Goal: Task Accomplishment & Management: Complete application form

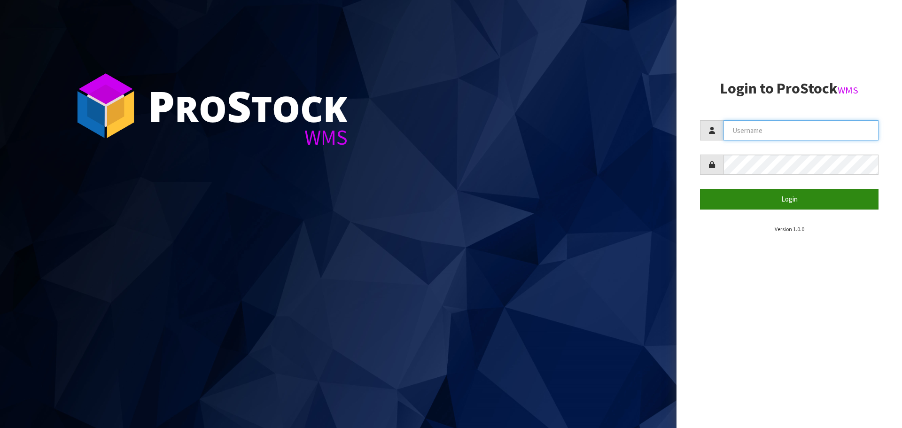
type input "THECLUTCHHUB"
click at [811, 190] on button "Login" at bounding box center [789, 199] width 178 height 20
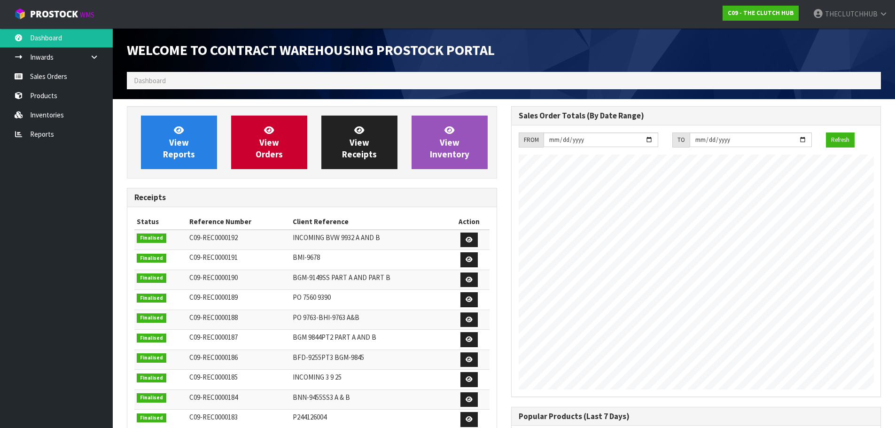
scroll to position [414, 384]
click at [42, 78] on link "Sales Orders" at bounding box center [56, 76] width 113 height 19
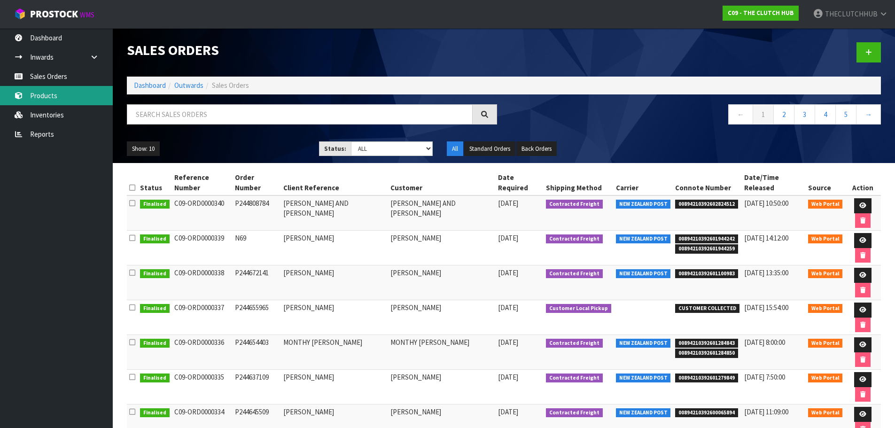
click at [38, 97] on link "Products" at bounding box center [56, 95] width 113 height 19
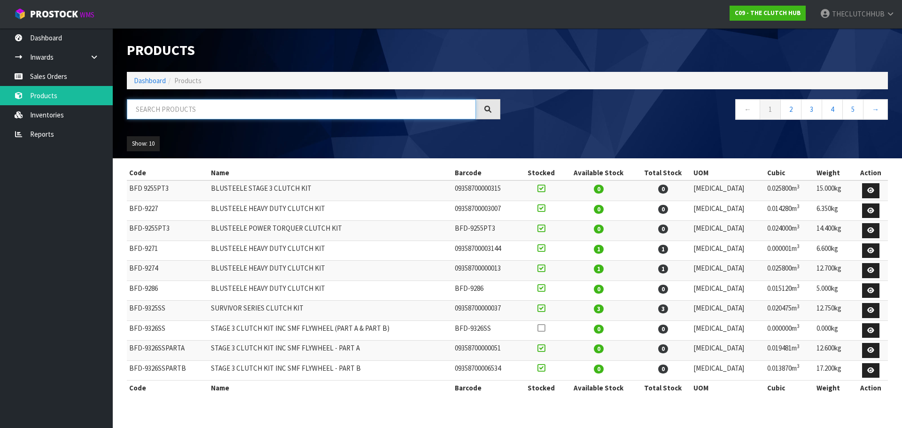
click at [170, 108] on input "text" at bounding box center [301, 109] width 349 height 20
type input "9262"
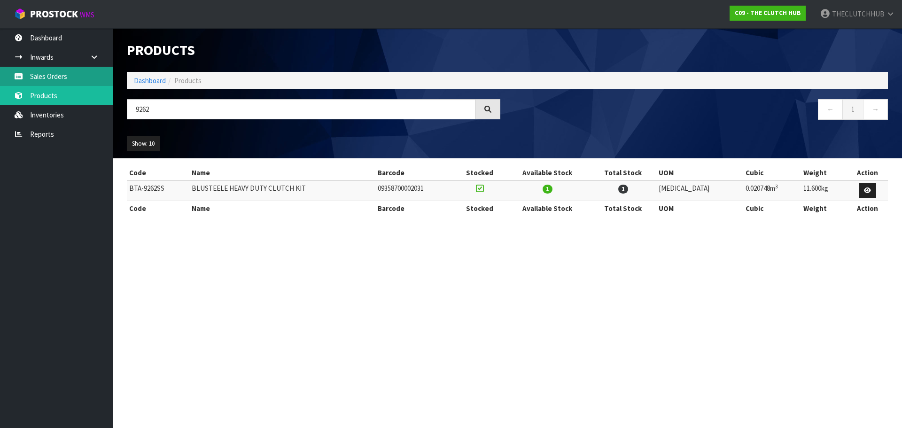
click at [49, 80] on link "Sales Orders" at bounding box center [56, 76] width 113 height 19
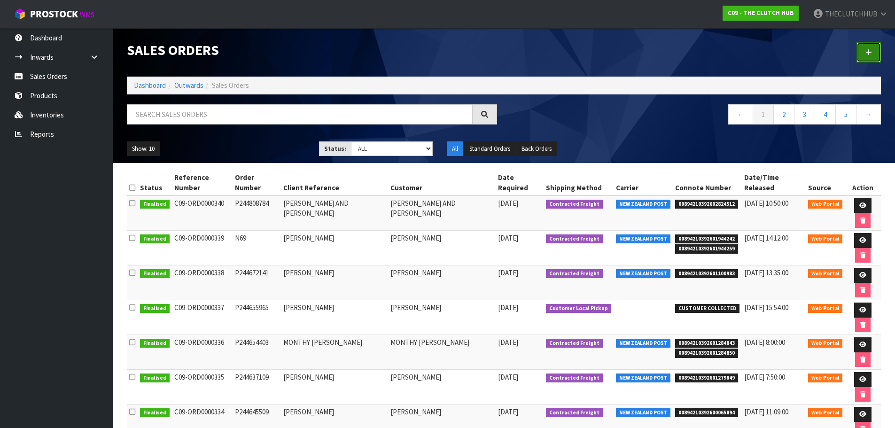
click at [874, 43] on link at bounding box center [868, 52] width 24 height 20
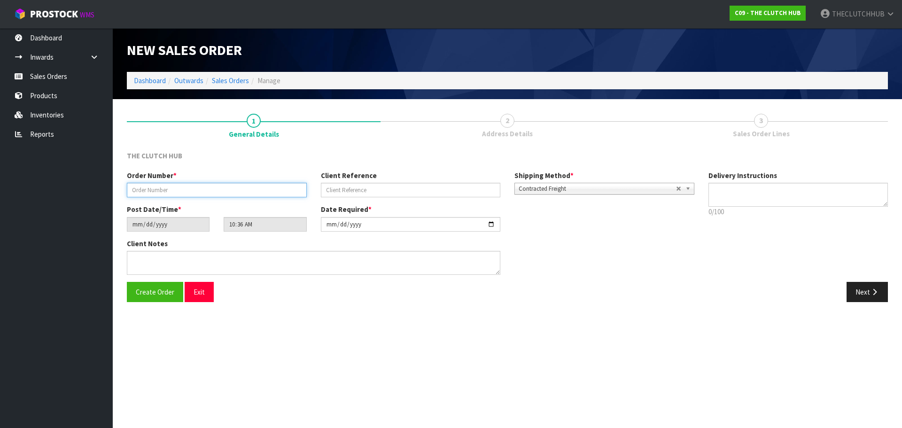
click at [137, 186] on input "text" at bounding box center [217, 190] width 180 height 15
type input "N70"
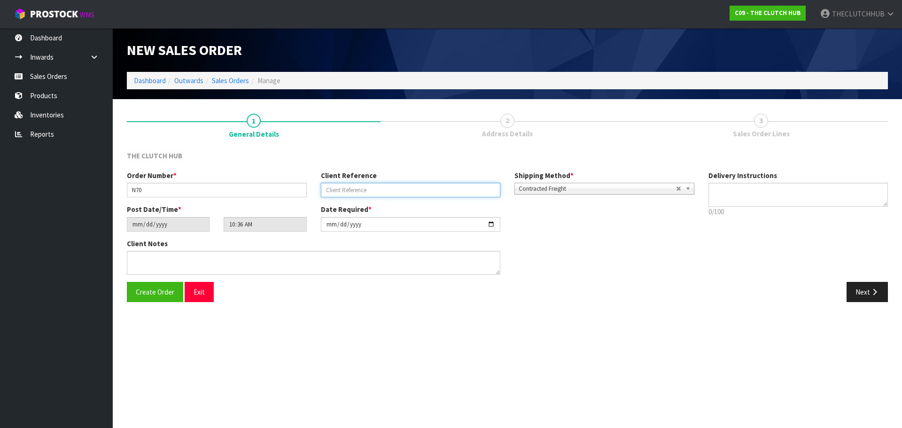
paste input "[PERSON_NAME]"
type input "[PERSON_NAME]"
click at [143, 293] on span "Create Order" at bounding box center [155, 291] width 39 height 9
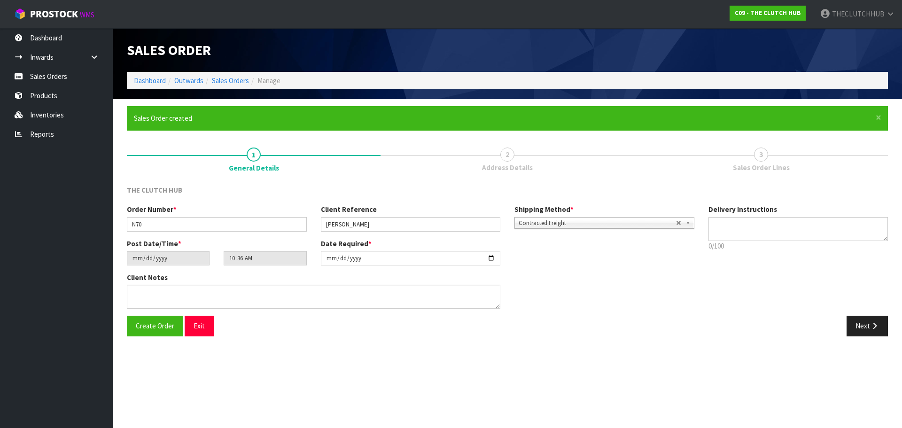
type input "12:36:00.000"
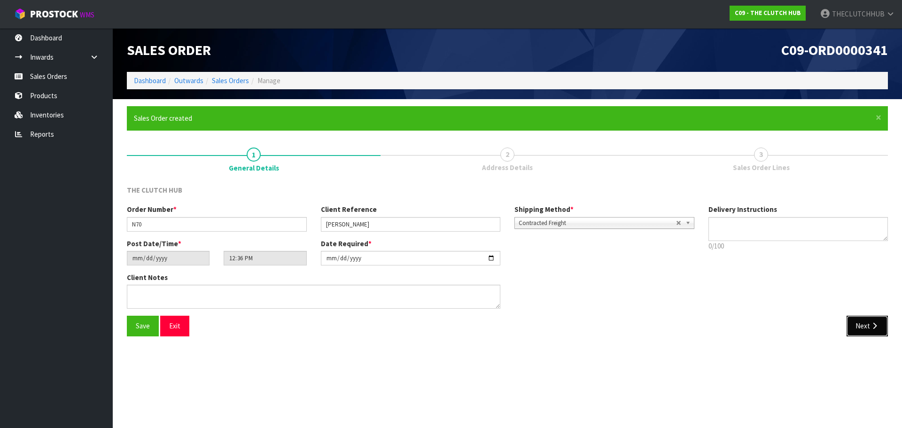
click at [874, 326] on icon "button" at bounding box center [874, 325] width 9 height 7
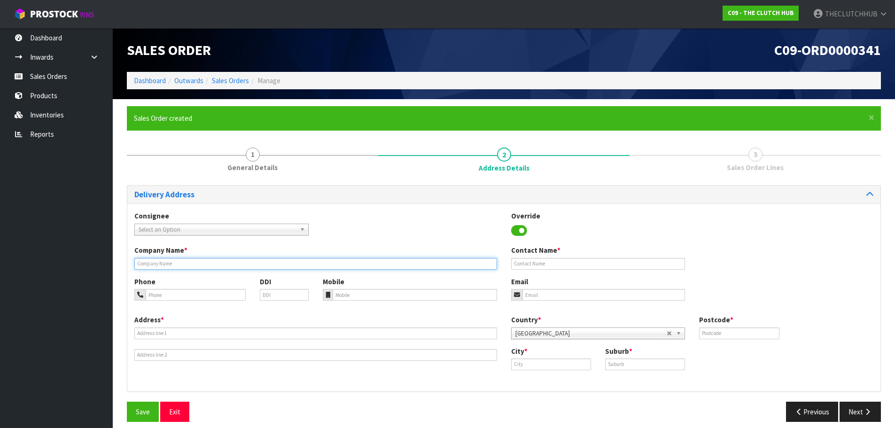
paste input "NZ SALES AND AFTERMARKET MANAGER"
type input "NZ SALES AND AFTERMARKET MANAGER"
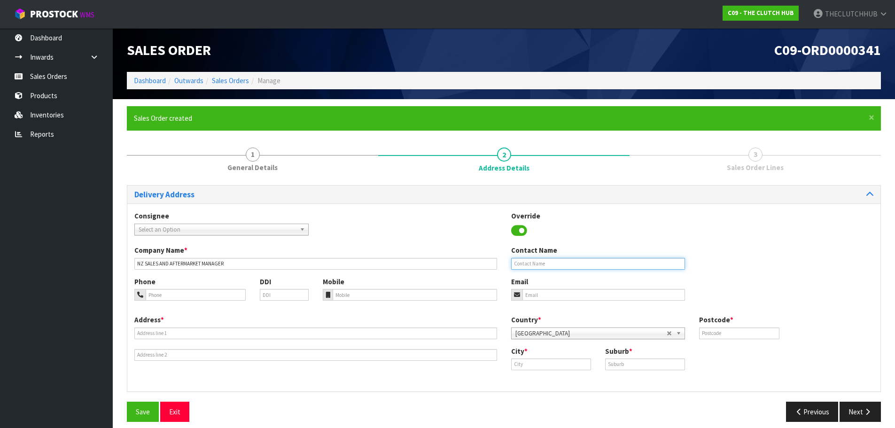
paste input "[PERSON_NAME]"
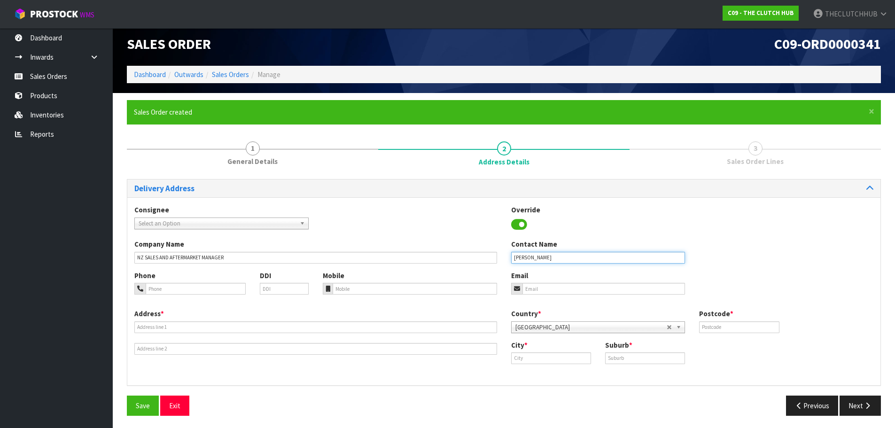
scroll to position [8, 0]
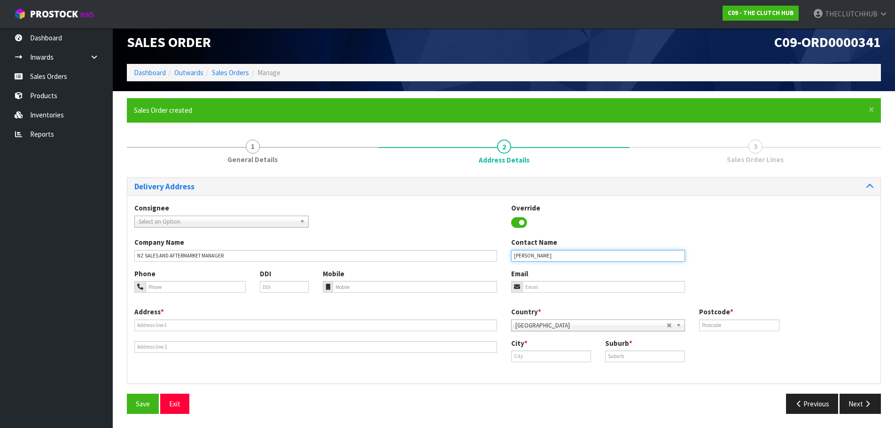
type input "[PERSON_NAME]"
paste input "021751156"
type input "021751156"
drag, startPoint x: 541, startPoint y: 289, endPoint x: 485, endPoint y: 289, distance: 55.9
click at [541, 289] on input "email" at bounding box center [603, 287] width 163 height 12
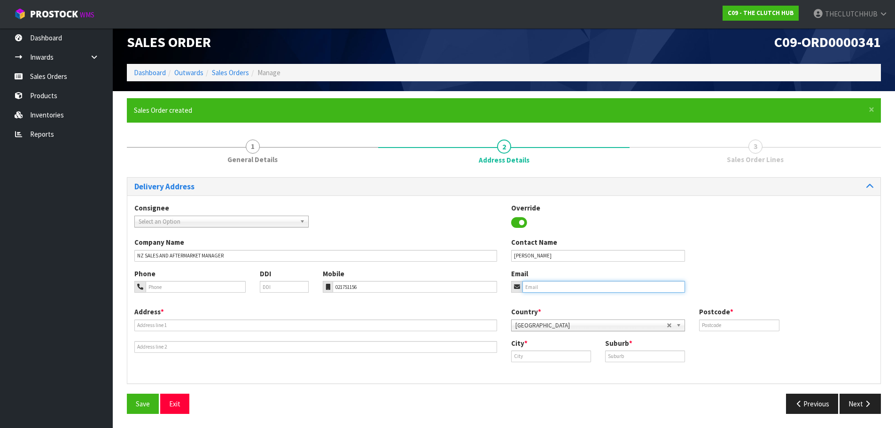
paste input "[EMAIL_ADDRESS][DOMAIN_NAME]"
type input "[EMAIL_ADDRESS][DOMAIN_NAME]"
drag, startPoint x: 344, startPoint y: 286, endPoint x: 364, endPoint y: 285, distance: 20.2
click at [349, 286] on input "021751156" at bounding box center [415, 287] width 164 height 12
type input "021751156"
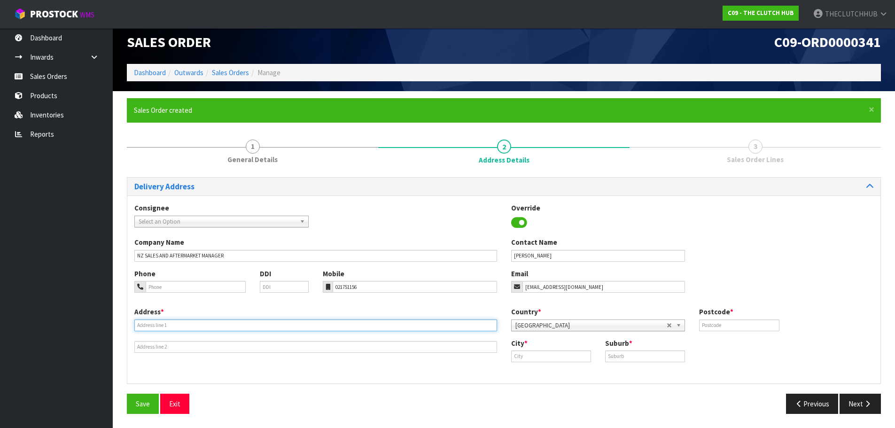
paste input "[STREET_ADDRESS]"
type input "[STREET_ADDRESS]"
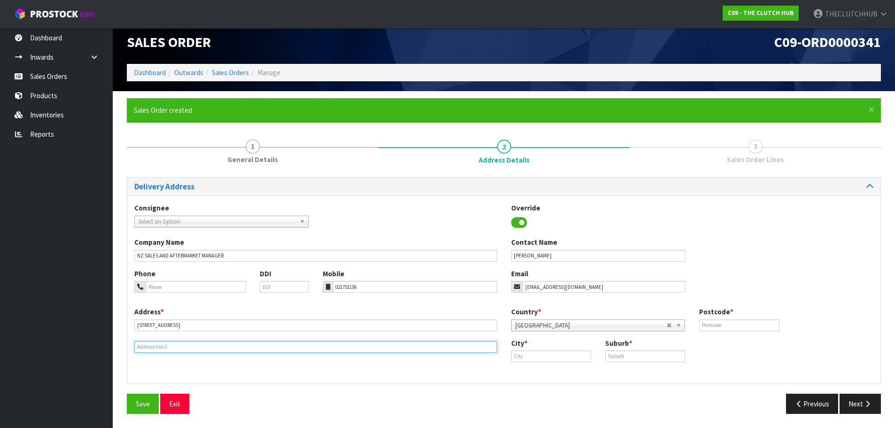
paste input "TE [GEOGRAPHIC_DATA]"
type input "TE [GEOGRAPHIC_DATA]"
paste input "[GEOGRAPHIC_DATA]"
type input "[GEOGRAPHIC_DATA]"
paste input "TE [GEOGRAPHIC_DATA]"
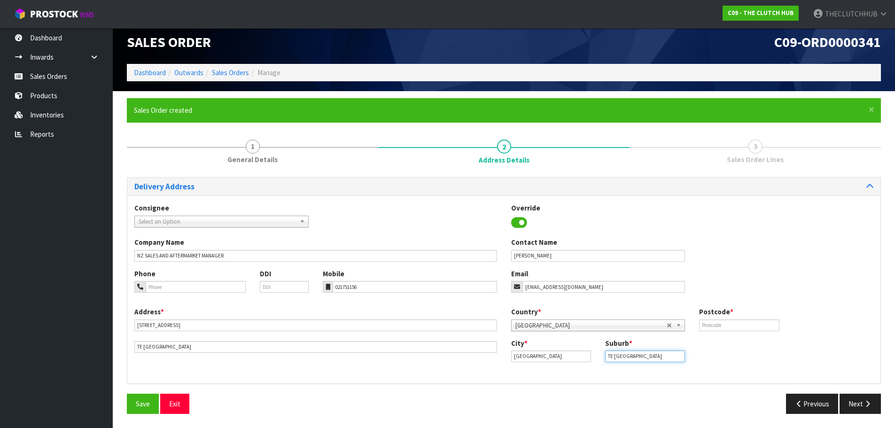
type input "TE [GEOGRAPHIC_DATA]"
drag, startPoint x: 563, startPoint y: 358, endPoint x: 485, endPoint y: 358, distance: 78.0
click at [485, 358] on div "Address * [STREET_ADDRESS][PERSON_NAME] Country * [GEOGRAPHIC_DATA] [GEOGRAPHIC…" at bounding box center [503, 342] width 753 height 70
paste input "[GEOGRAPHIC_DATA]"
click at [531, 377] on link "[GEOGRAPHIC_DATA]" at bounding box center [554, 372] width 87 height 13
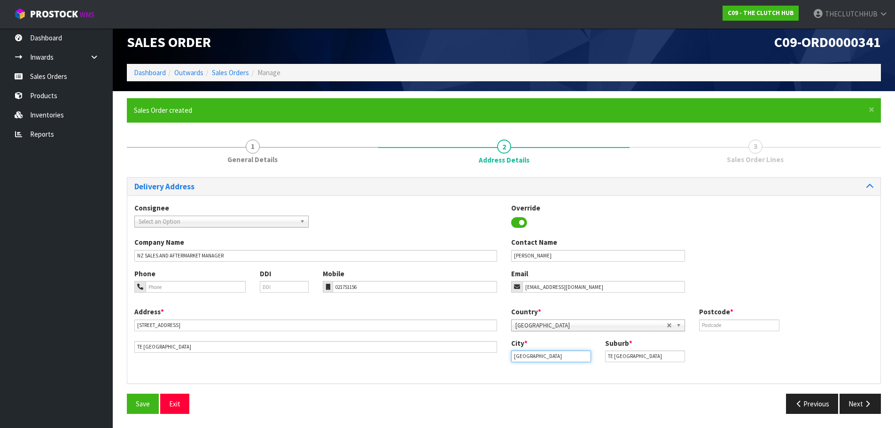
click at [561, 350] on input "[GEOGRAPHIC_DATA]" at bounding box center [551, 356] width 80 height 12
drag, startPoint x: 560, startPoint y: 350, endPoint x: 453, endPoint y: 354, distance: 107.2
click at [452, 355] on div "Address * [STREET_ADDRESS][PERSON_NAME] Country * [GEOGRAPHIC_DATA] [GEOGRAPHIC…" at bounding box center [503, 342] width 753 height 70
click at [558, 369] on link "Auc kland" at bounding box center [548, 372] width 74 height 13
type input "[GEOGRAPHIC_DATA]"
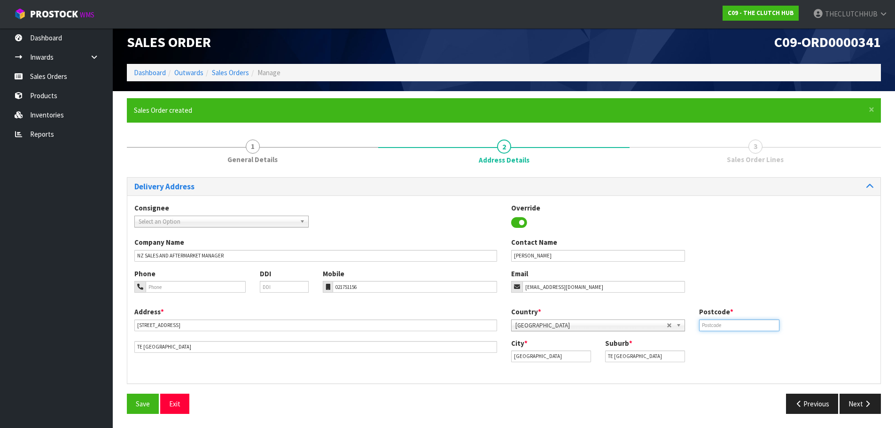
click at [717, 328] on input "text" at bounding box center [739, 325] width 80 height 12
type input "0610"
click at [132, 408] on button "Save" at bounding box center [143, 404] width 32 height 20
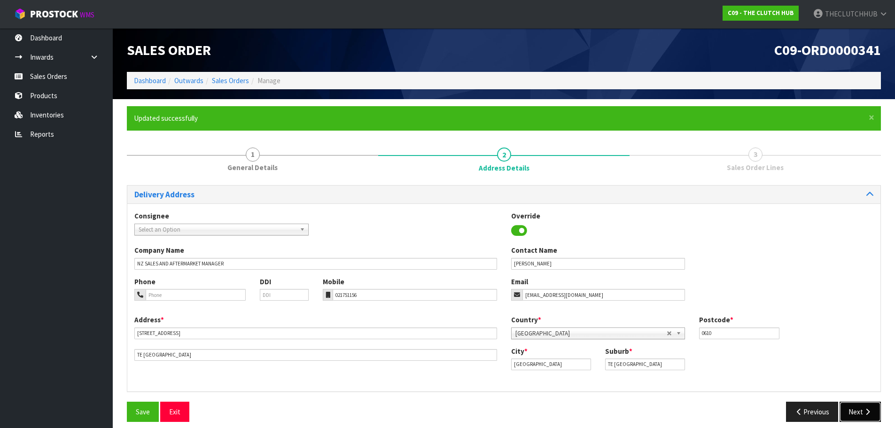
click at [859, 413] on button "Next" at bounding box center [859, 412] width 41 height 20
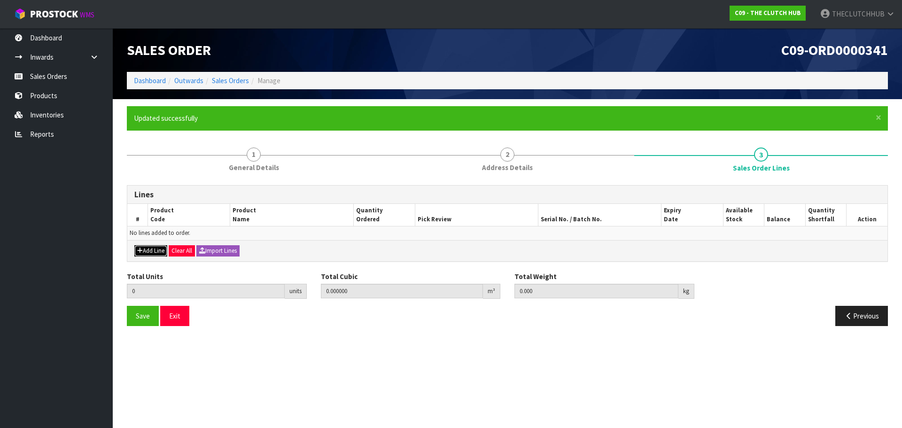
click at [141, 250] on icon "button" at bounding box center [140, 251] width 6 height 6
type input "0"
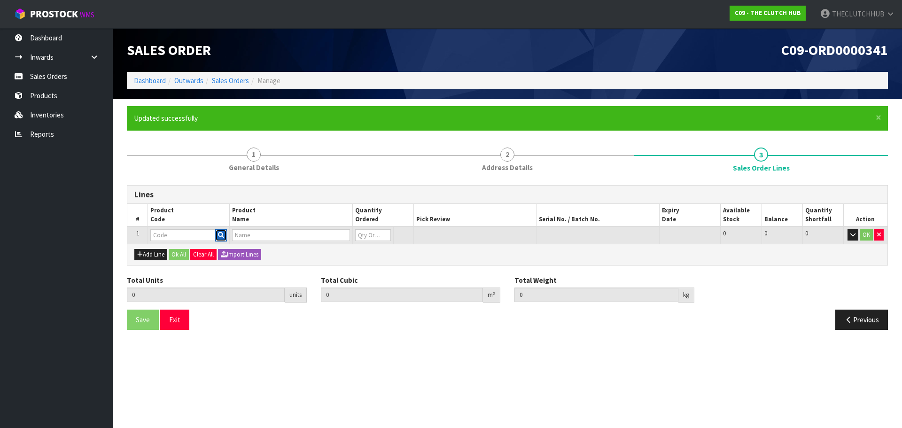
click at [217, 238] on button "button" at bounding box center [221, 235] width 12 height 12
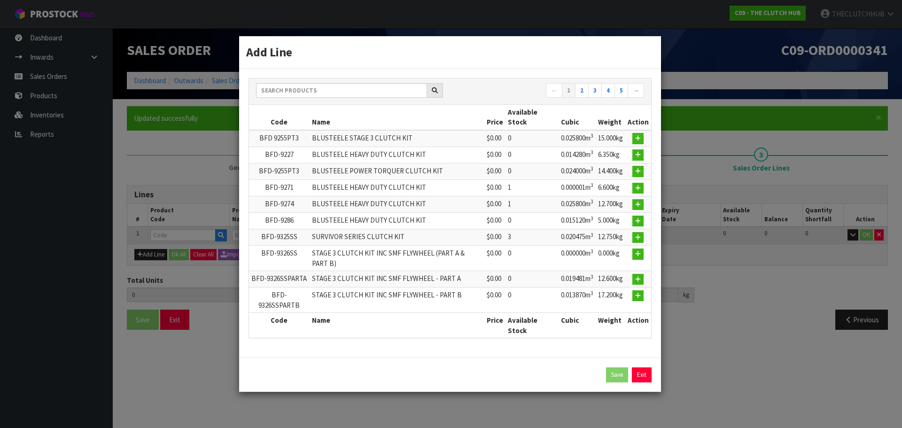
click at [322, 103] on div "← 1 2 3 4 5 →" at bounding box center [450, 91] width 402 height 26
click at [322, 93] on input "text" at bounding box center [341, 90] width 171 height 15
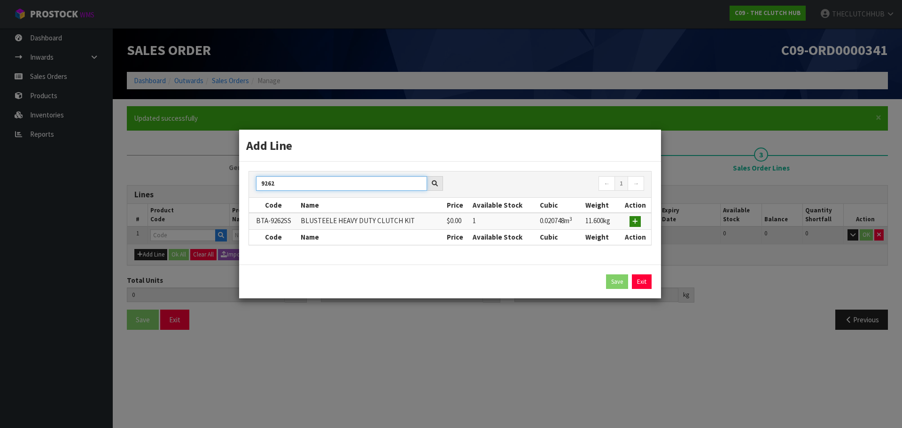
type input "9262"
click at [632, 217] on button "button" at bounding box center [634, 221] width 11 height 11
type input "0.000000"
type input "0.000"
type input "BTA-9262SS"
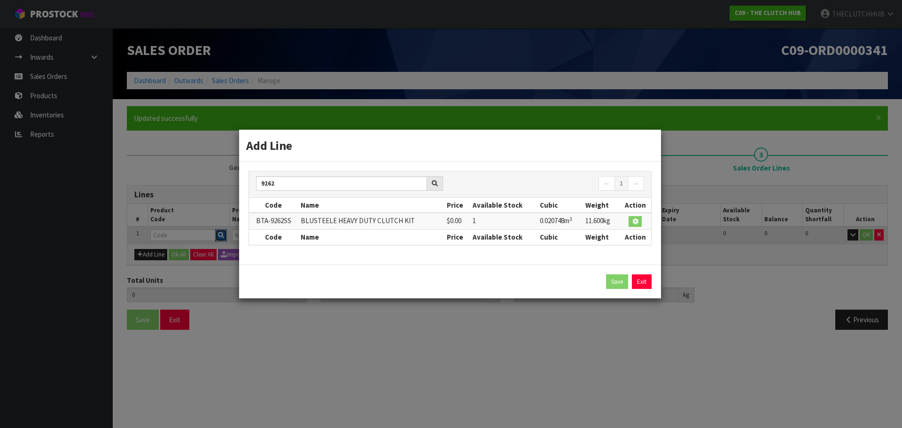
type input "BLUSTEELE HEAVY DUTY CLUTCH KIT"
type input "0"
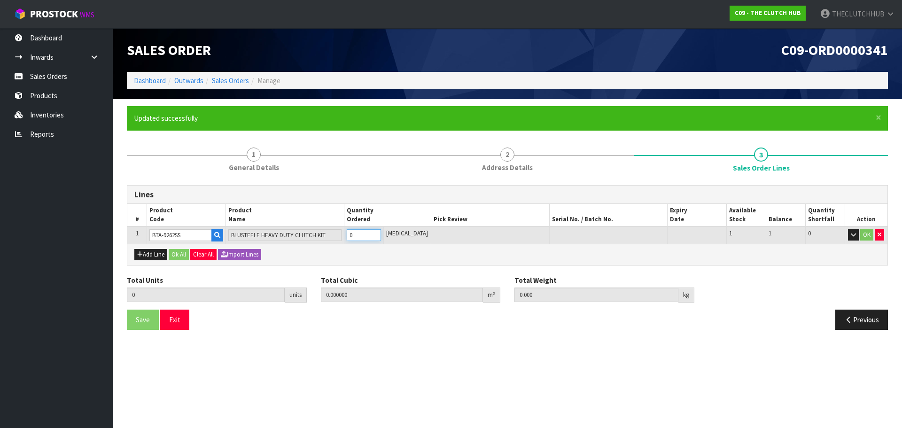
click at [347, 238] on tr "1 BTA-9262SS BLUSTEELE HEAVY DUTY CLUTCH KIT 0 [MEDICAL_DATA] 1 1 0 OK" at bounding box center [507, 234] width 760 height 17
type input "1"
type input "0.020748"
type input "11.6"
type input "1"
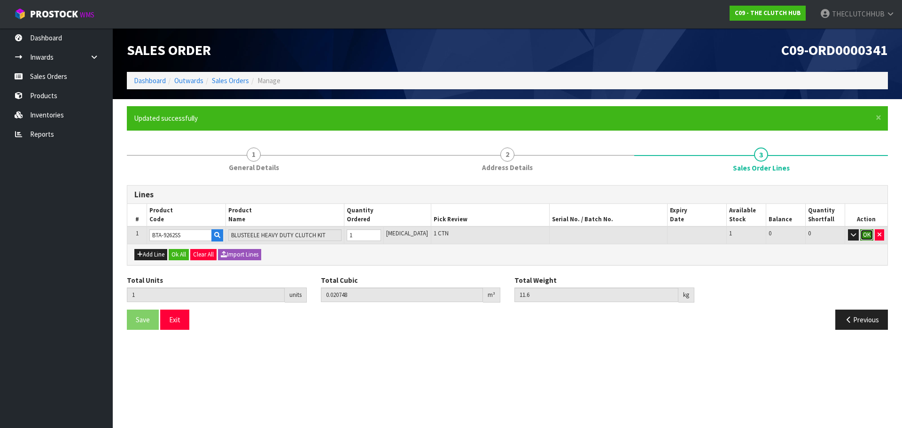
click at [864, 236] on button "OK" at bounding box center [866, 234] width 13 height 11
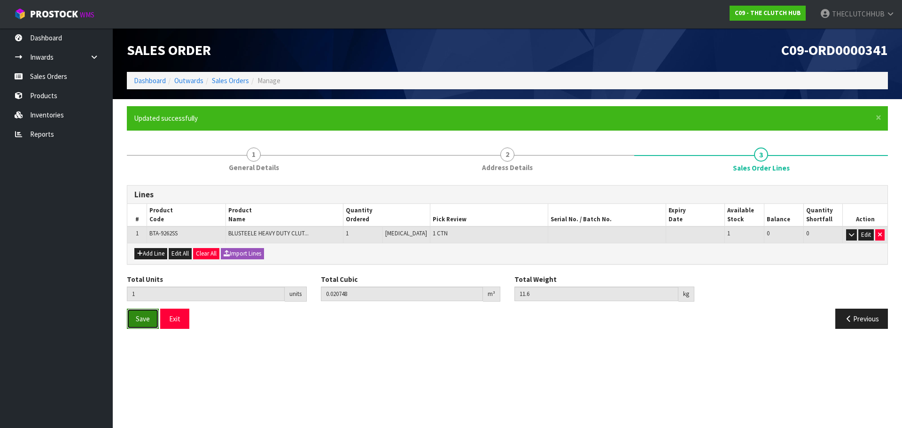
click at [142, 320] on span "Save" at bounding box center [143, 318] width 14 height 9
click at [181, 325] on button "Exit" at bounding box center [174, 319] width 29 height 20
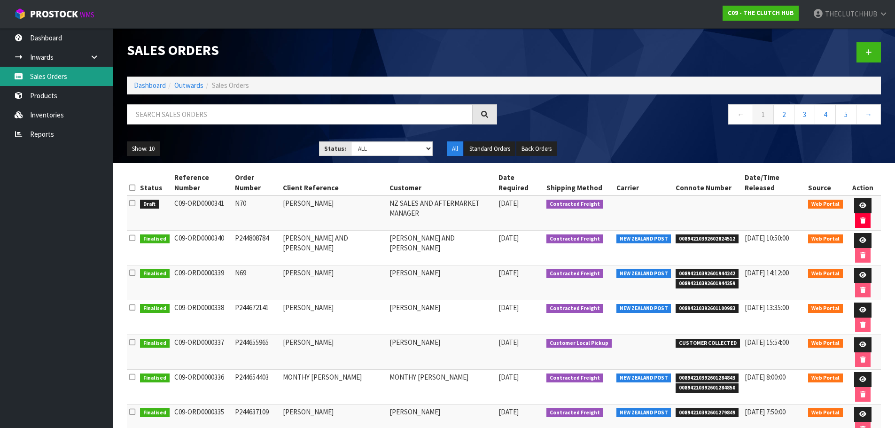
click at [48, 75] on link "Sales Orders" at bounding box center [56, 76] width 113 height 19
click at [866, 50] on icon at bounding box center [868, 52] width 7 height 7
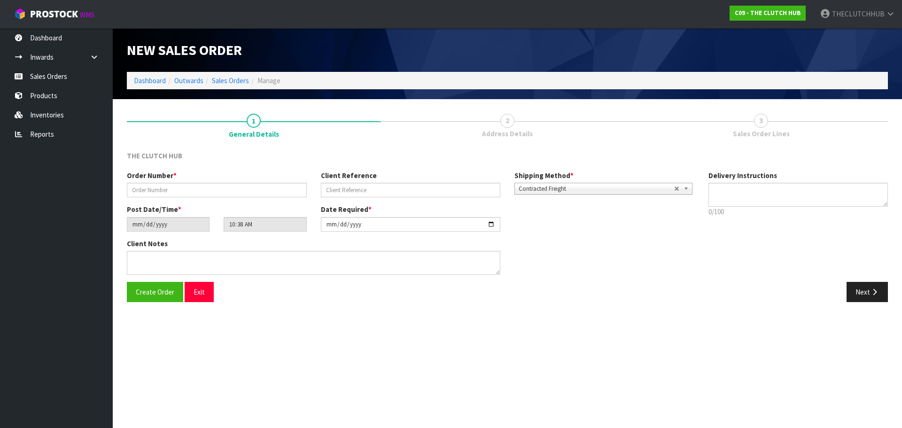
click at [178, 182] on div "Order Number *" at bounding box center [217, 183] width 194 height 27
click at [178, 189] on input "text" at bounding box center [217, 190] width 180 height 15
paste input "P244844454"
type input "P244844454"
click at [352, 188] on input "text" at bounding box center [411, 190] width 180 height 15
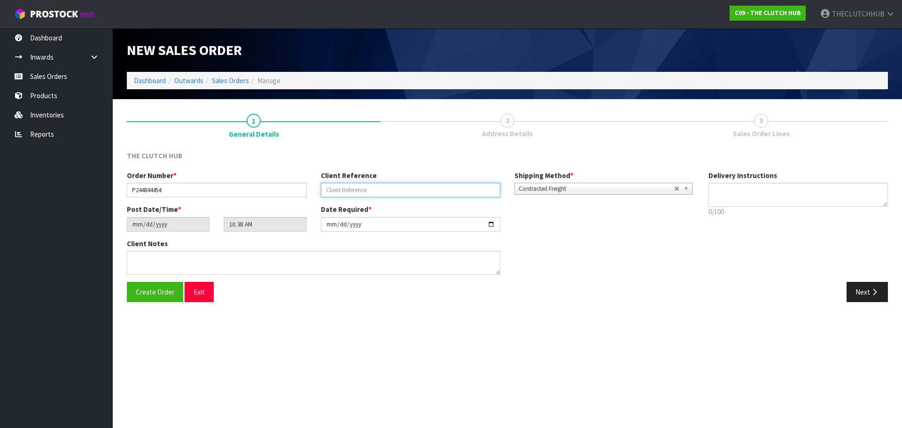
paste input "[PERSON_NAME]"
click at [426, 189] on input "[PERSON_NAME]" at bounding box center [411, 190] width 180 height 15
paste input "ORCHARD"
type input "[PERSON_NAME]"
click at [163, 292] on span "Create Order" at bounding box center [155, 291] width 39 height 9
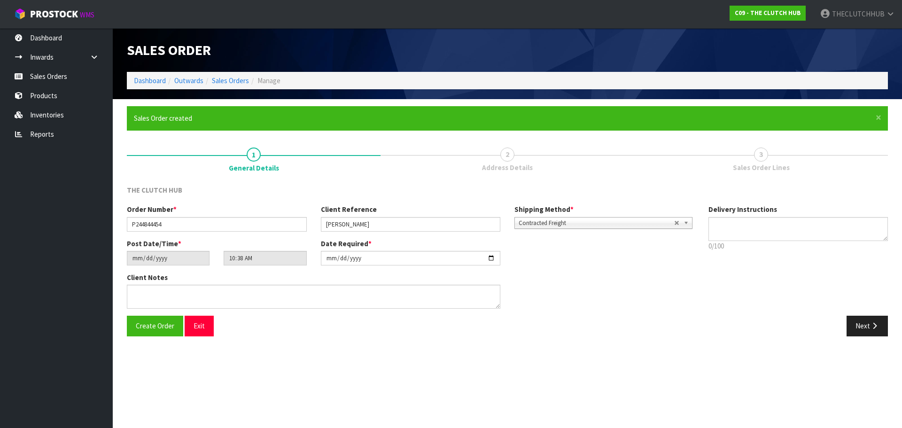
type input "12:38:00.000"
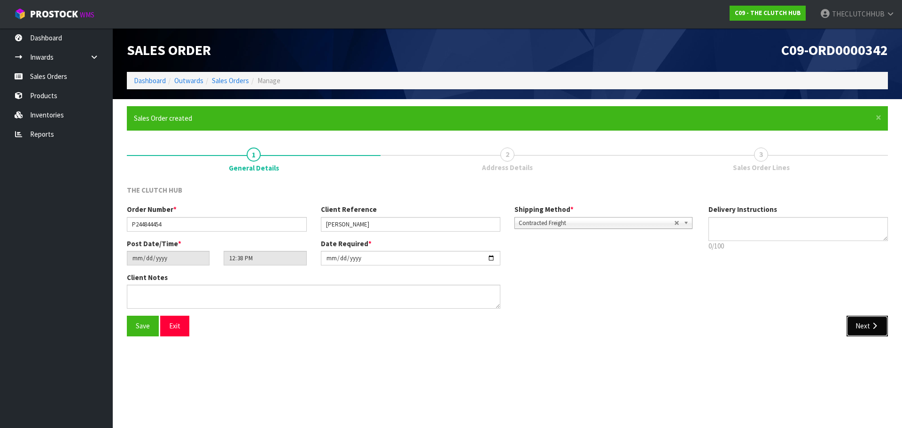
click at [863, 329] on button "Next" at bounding box center [866, 326] width 41 height 20
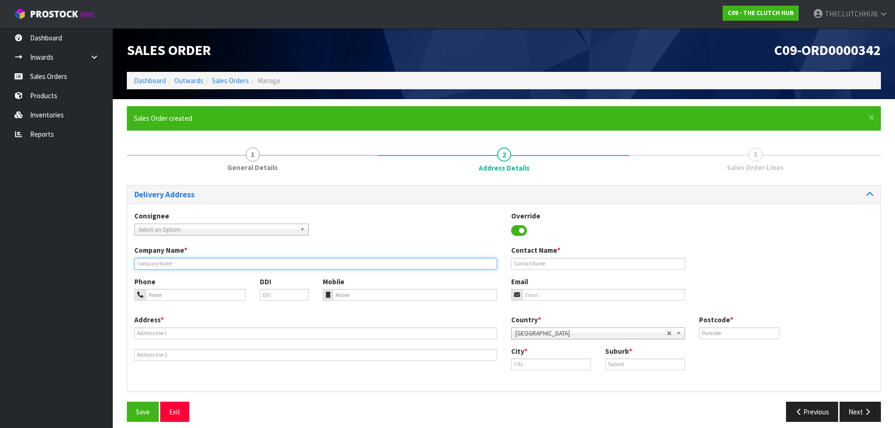
click at [200, 266] on input "text" at bounding box center [315, 264] width 363 height 12
paste input "[PERSON_NAME]"
click at [248, 259] on input "[PERSON_NAME]" at bounding box center [315, 264] width 363 height 12
paste input "ORCHARD"
drag, startPoint x: 186, startPoint y: 260, endPoint x: 132, endPoint y: 262, distance: 53.6
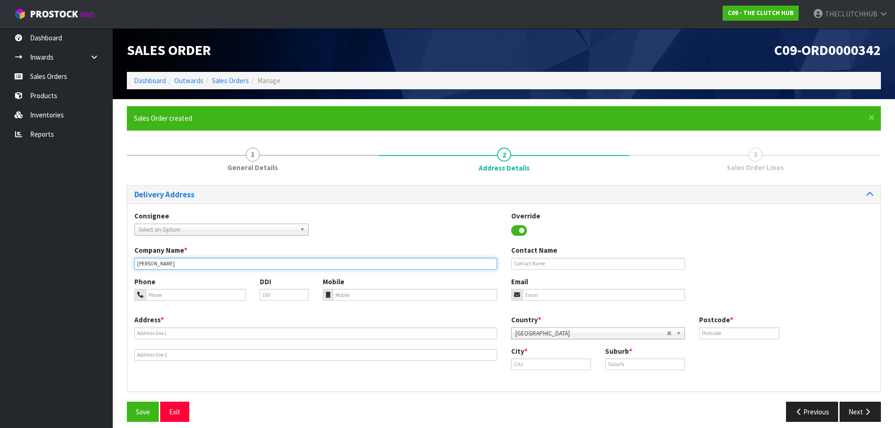
click at [105, 259] on body "Toggle navigation ProStock WMS C09 - THE CLUTCH HUB THECLUTCHHUB Logout Dashboa…" at bounding box center [447, 214] width 895 height 428
type input "[PERSON_NAME]"
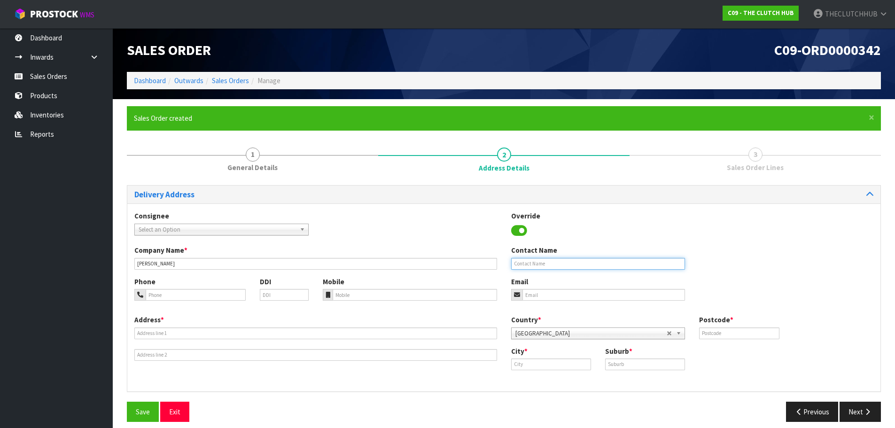
click at [552, 261] on input "text" at bounding box center [598, 264] width 174 height 12
paste input "[PERSON_NAME]"
type input "[PERSON_NAME]"
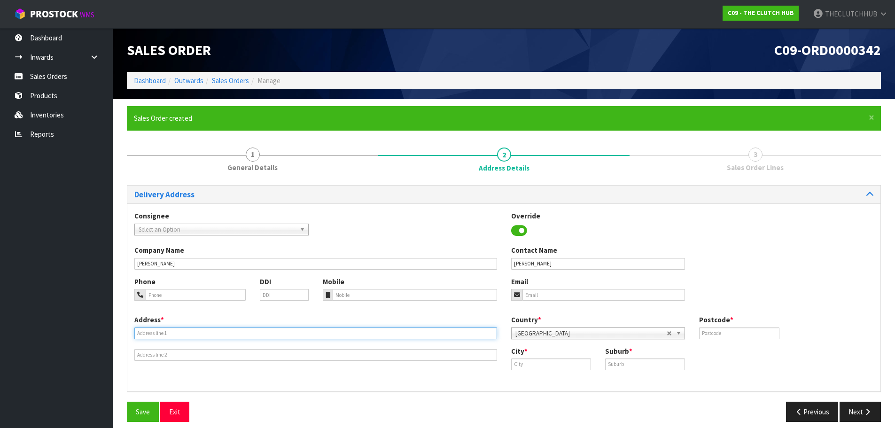
click at [154, 332] on input "text" at bounding box center [315, 333] width 363 height 12
paste input "[STREET_ADDRESS][PERSON_NAME]"
type input "[STREET_ADDRESS][PERSON_NAME]"
click at [708, 334] on input "text" at bounding box center [739, 333] width 80 height 12
type input "7830"
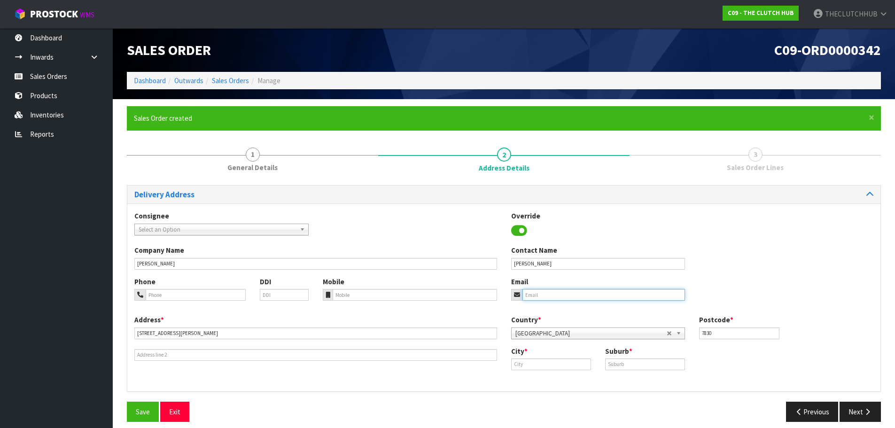
drag, startPoint x: 534, startPoint y: 288, endPoint x: 534, endPoint y: 294, distance: 5.6
paste input "[EMAIL_ADDRESS][DOMAIN_NAME]"
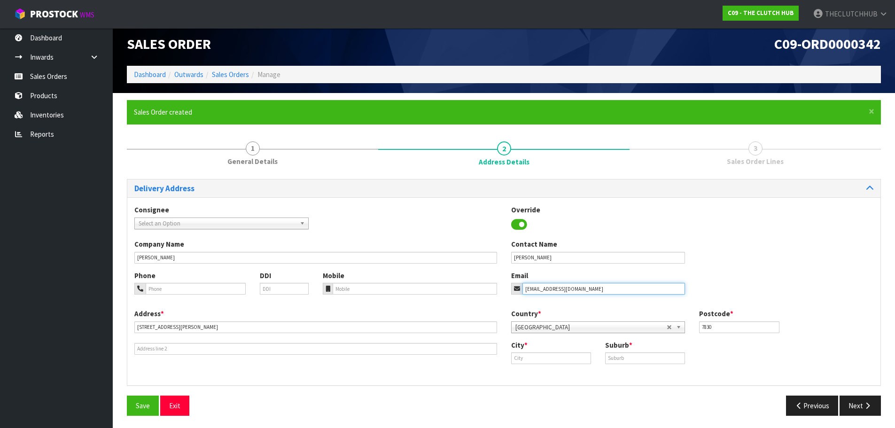
scroll to position [8, 0]
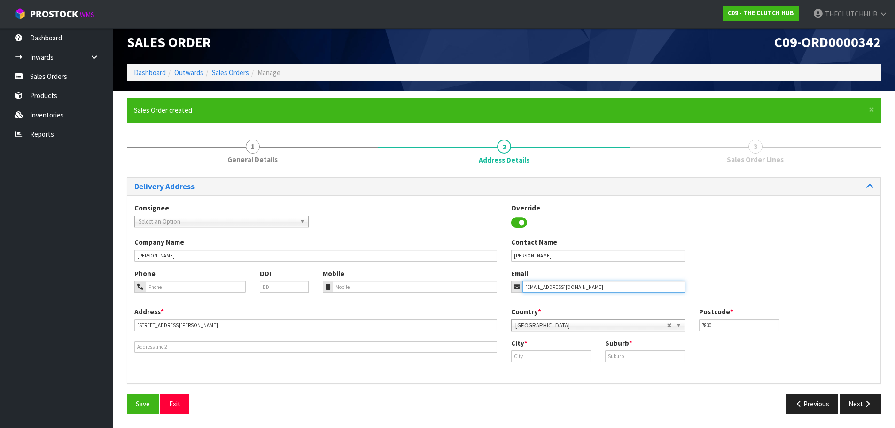
type input "[EMAIL_ADDRESS][DOMAIN_NAME]"
click at [127, 410] on div "Save Exit" at bounding box center [312, 404] width 384 height 20
paste input "Reefton"
type input "Reefton"
click at [640, 351] on input "text" at bounding box center [645, 356] width 80 height 12
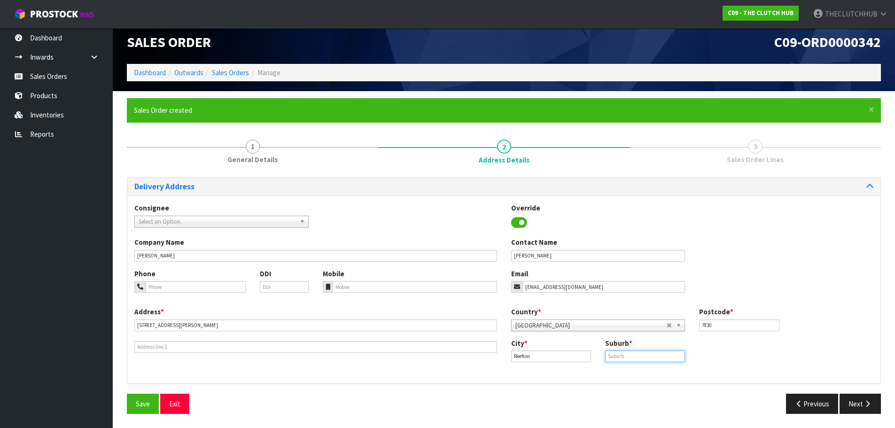
paste input "REEFTON"
type input "REEFTON"
click at [858, 405] on button "Next" at bounding box center [859, 404] width 41 height 20
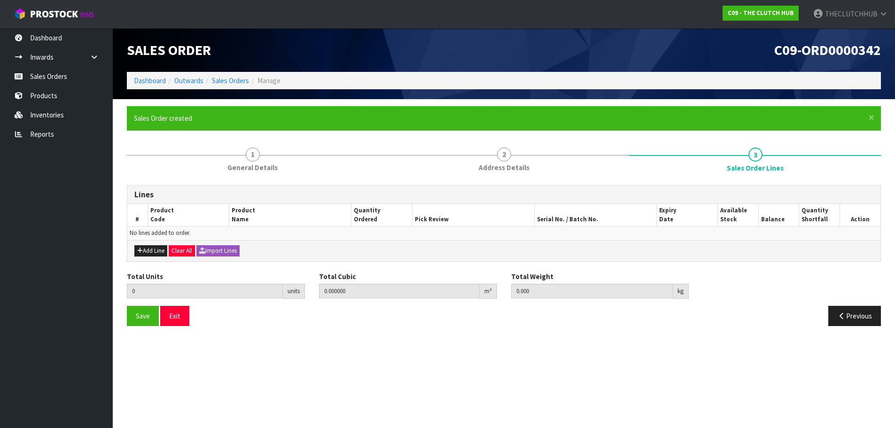
scroll to position [0, 0]
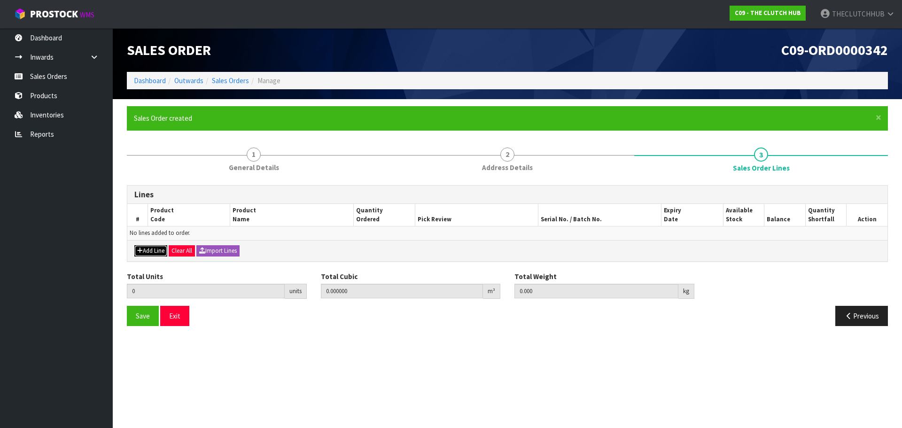
drag, startPoint x: 154, startPoint y: 250, endPoint x: 159, endPoint y: 249, distance: 5.2
click at [155, 250] on button "Add Line" at bounding box center [150, 250] width 33 height 11
type input "0"
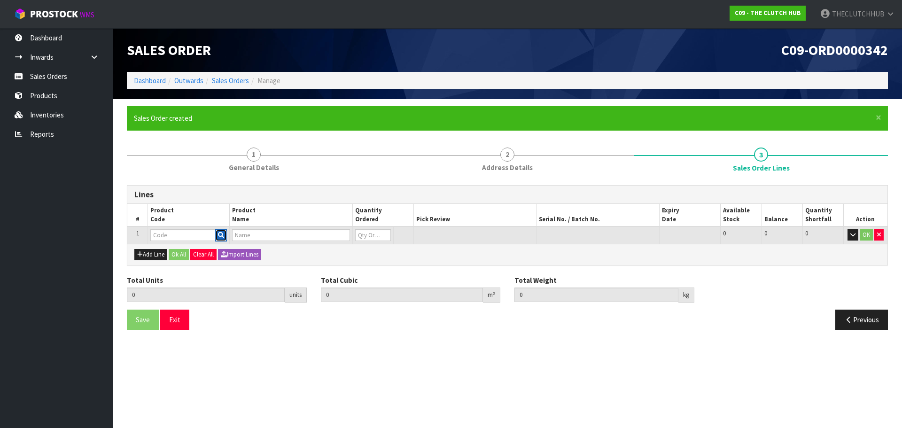
click at [218, 239] on button "button" at bounding box center [221, 235] width 12 height 12
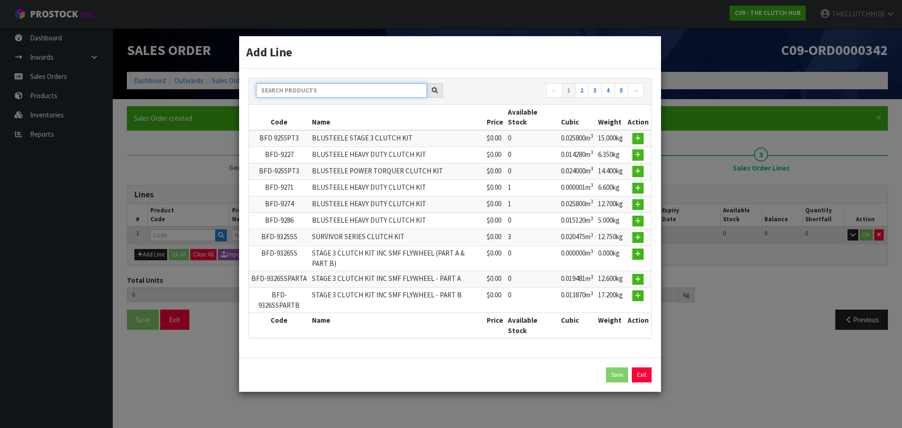
click at [325, 94] on input "text" at bounding box center [341, 90] width 171 height 15
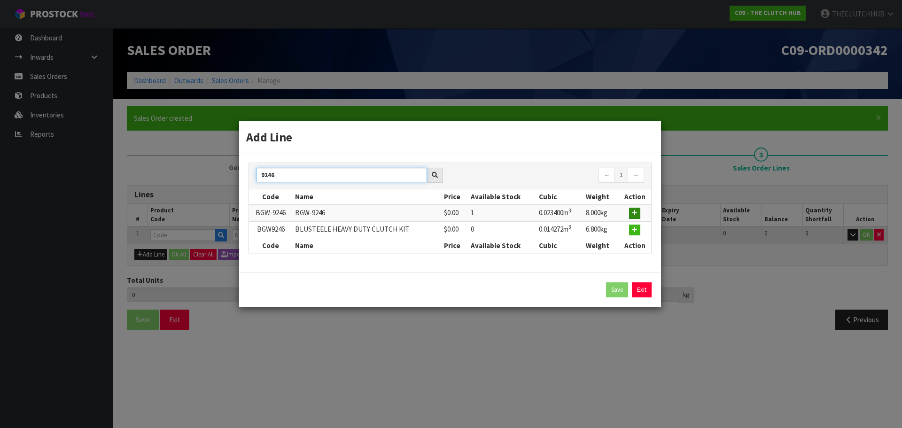
type input "9246"
click at [634, 214] on icon "button" at bounding box center [635, 213] width 6 height 6
type input "0.000000"
type input "0.000"
type input "BGW-9246"
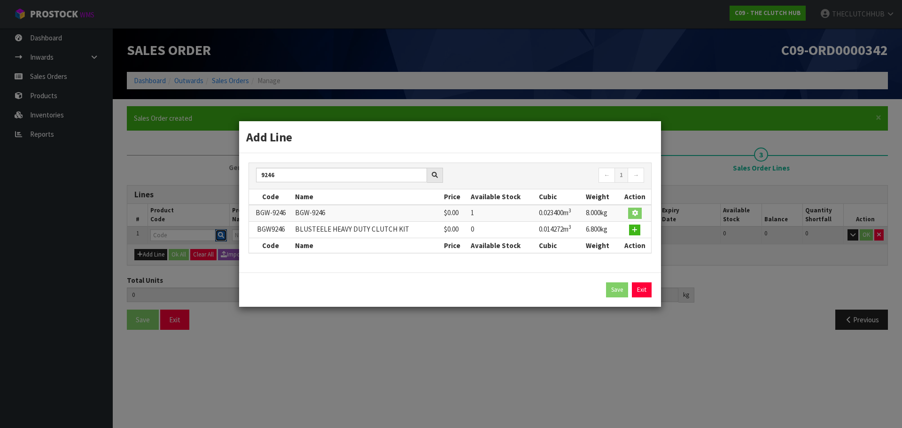
type input "BGW-9246"
type input "0"
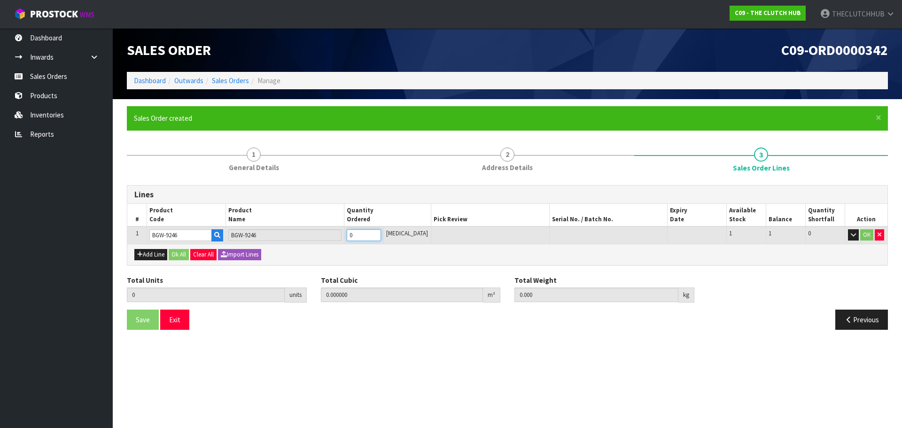
click at [346, 235] on tr "1 BGW-9246 BGW-9246 0 [MEDICAL_DATA] 1 1 0 OK" at bounding box center [507, 234] width 760 height 17
type input "1"
type input "0.020202"
type input "8"
type input "1"
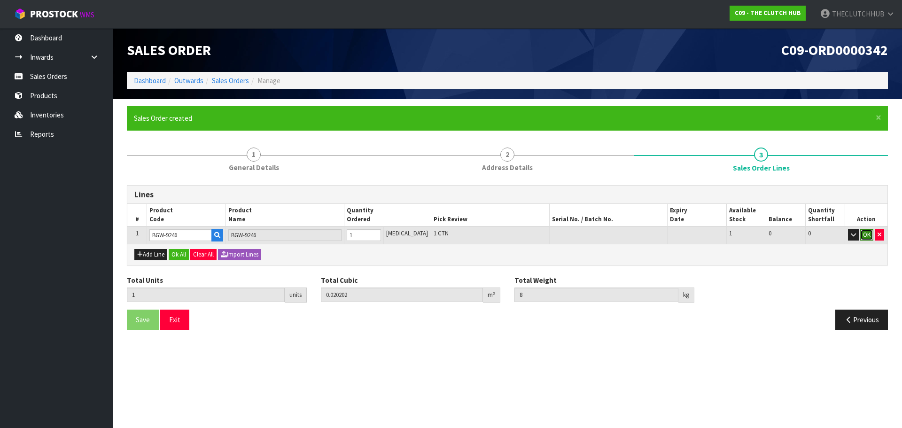
click at [864, 236] on button "OK" at bounding box center [866, 234] width 13 height 11
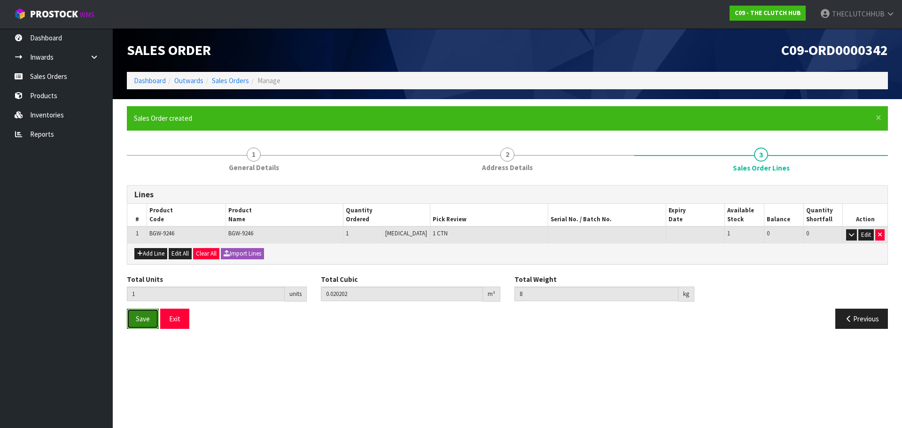
click at [138, 322] on span "Save" at bounding box center [143, 318] width 14 height 9
click at [63, 77] on link "Sales Orders" at bounding box center [56, 76] width 113 height 19
